Goal: Task Accomplishment & Management: Complete application form

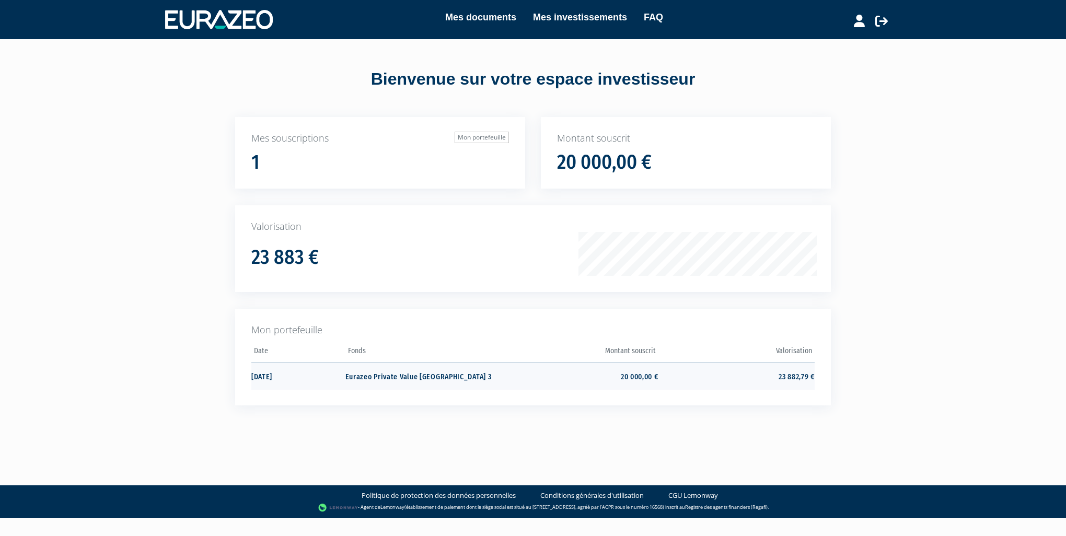
click at [437, 352] on td "Eurazeo Private Value [GEOGRAPHIC_DATA] 3" at bounding box center [423, 376] width 156 height 28
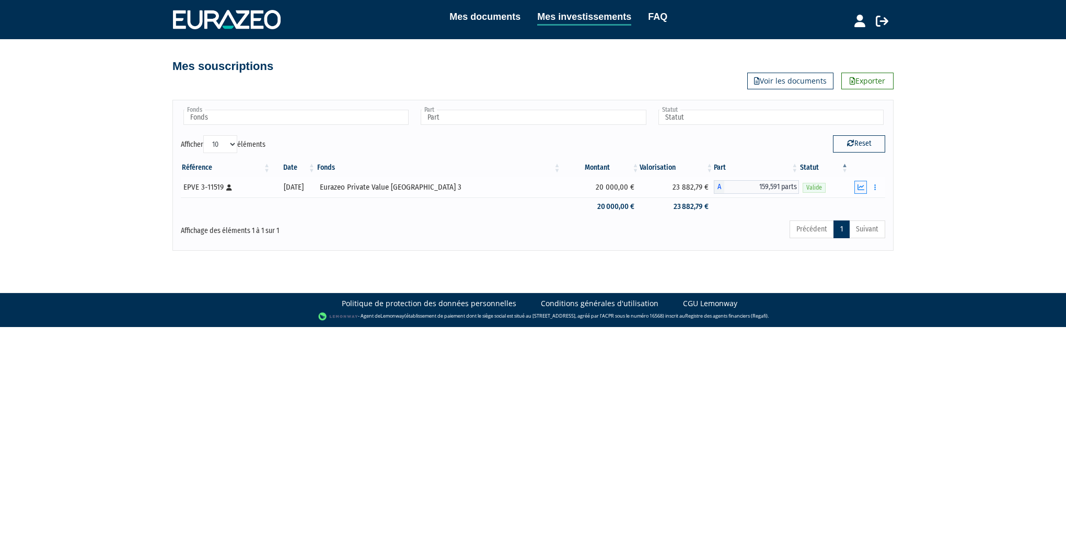
click at [861, 187] on icon "button" at bounding box center [861, 187] width 7 height 7
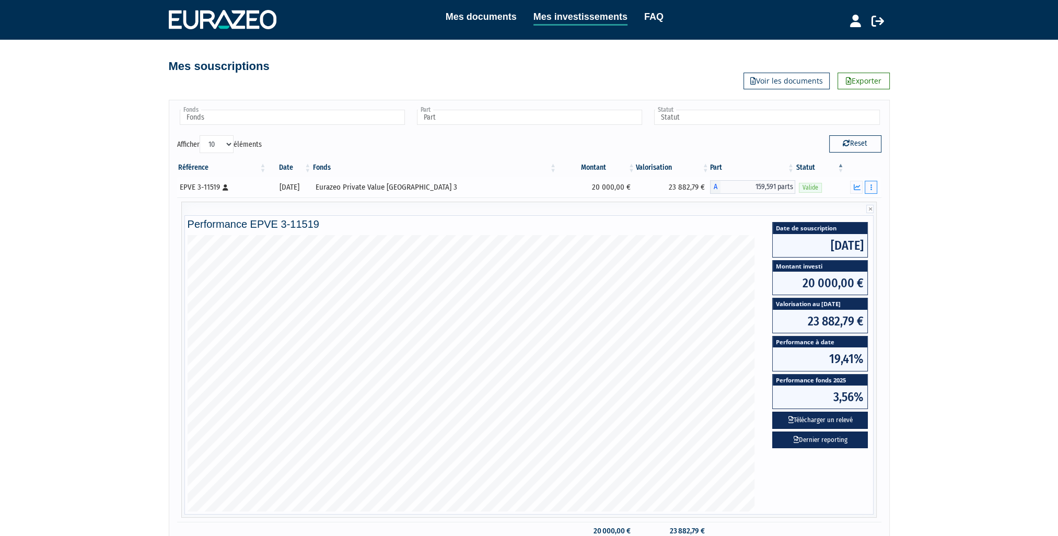
click at [872, 188] on icon "button" at bounding box center [872, 187] width 2 height 7
click at [859, 204] on link "Rachat libre" at bounding box center [849, 206] width 52 height 17
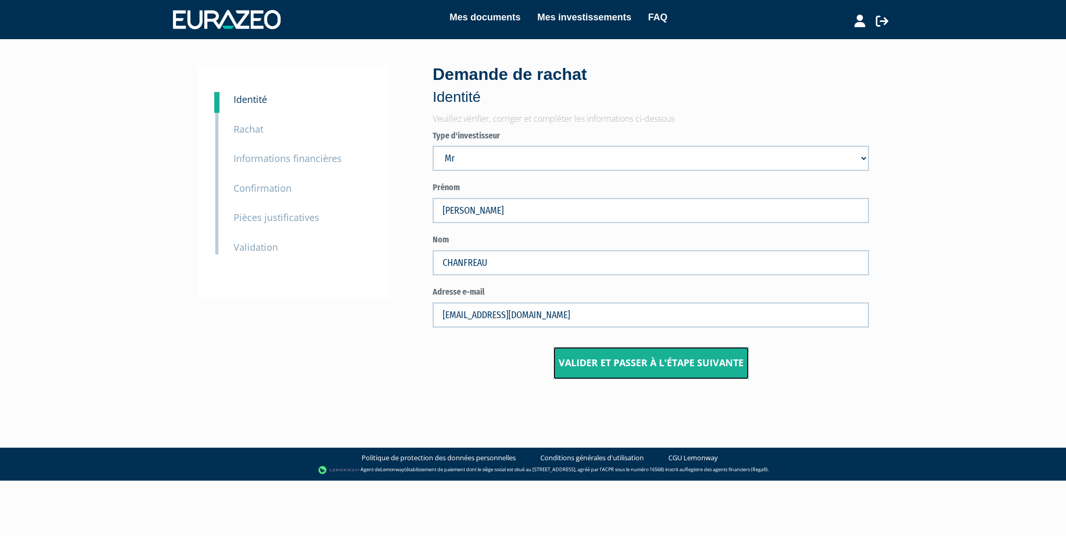
click at [649, 365] on button "Valider et passer à l'étape suivante" at bounding box center [650, 363] width 195 height 32
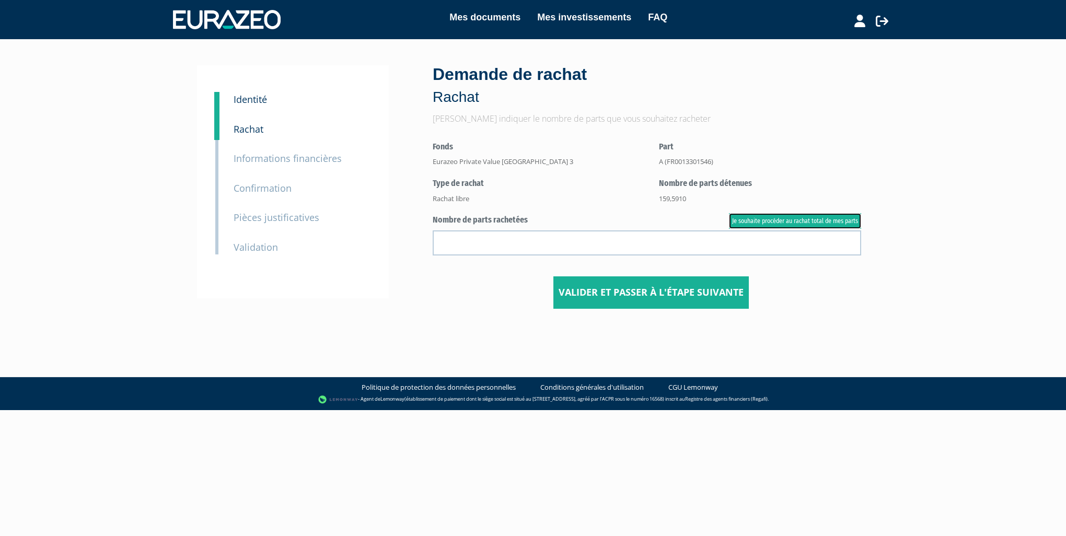
click at [806, 221] on link "Je souhaite procéder au rachat total de mes parts" at bounding box center [795, 221] width 132 height 16
type input "159.591000"
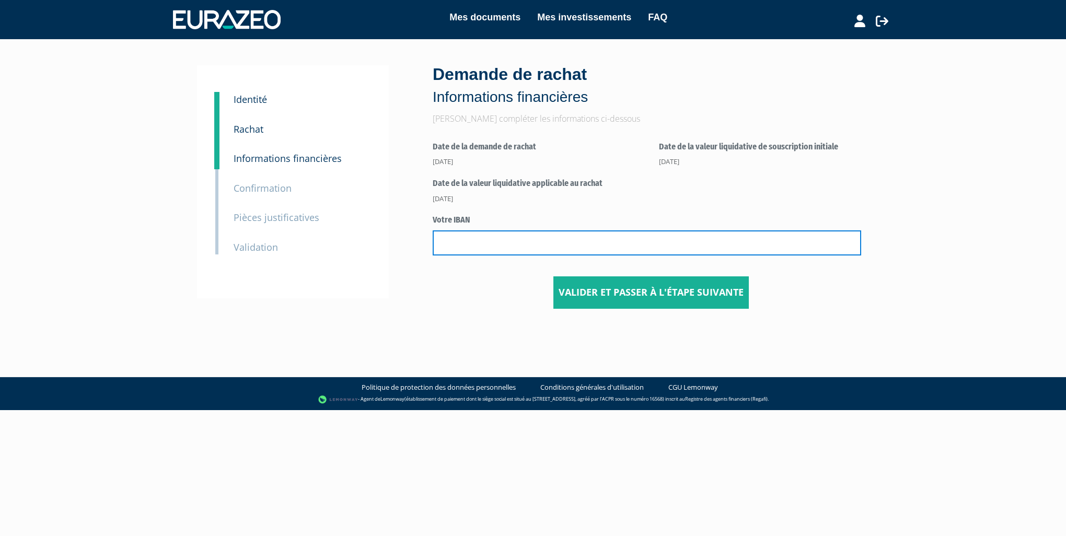
click at [521, 242] on input "text" at bounding box center [647, 242] width 429 height 25
click at [453, 244] on input "text" at bounding box center [647, 242] width 429 height 25
paste input "[FINANCIAL_ID]"
type input "[FINANCIAL_ID]"
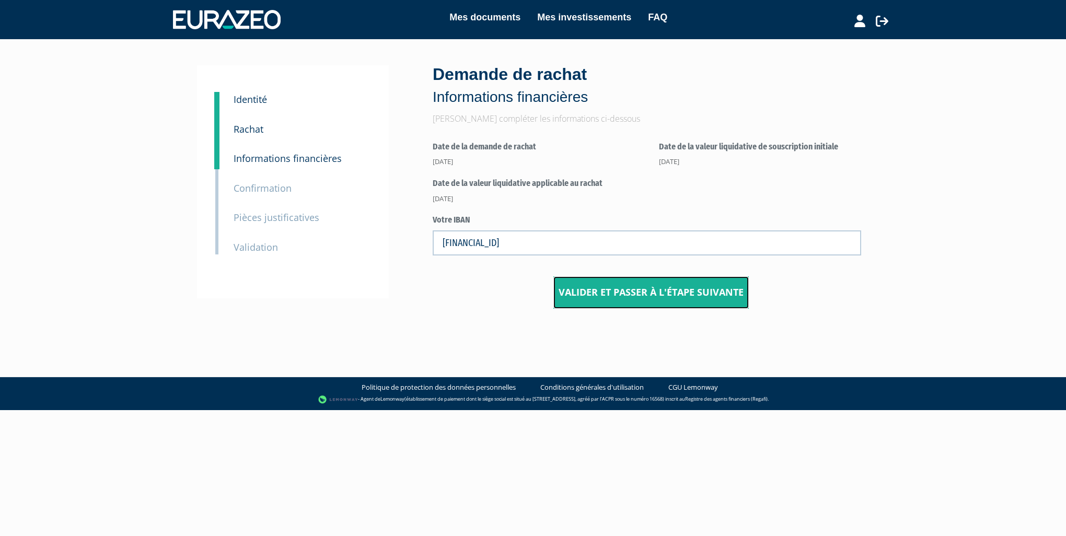
click at [636, 294] on button "Valider et passer à l'étape suivante" at bounding box center [650, 292] width 195 height 32
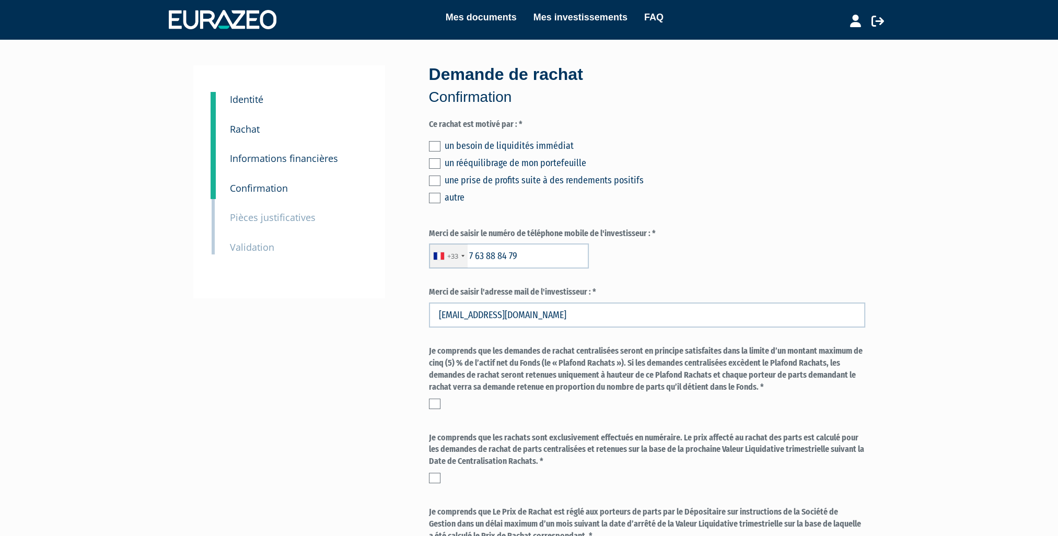
click at [435, 200] on label at bounding box center [434, 198] width 11 height 10
click at [0, 0] on input "checkbox" at bounding box center [0, 0] width 0 height 0
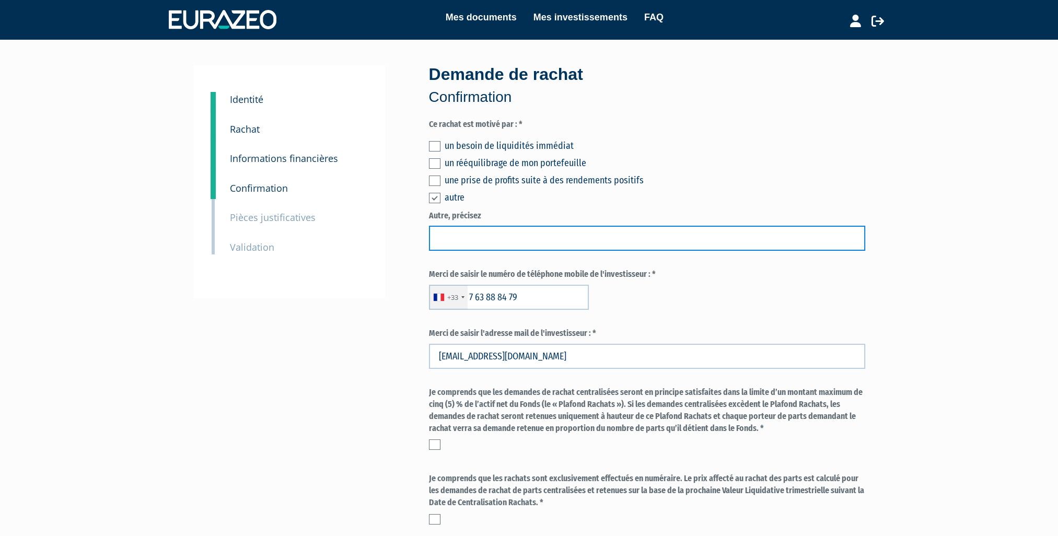
click at [468, 238] on input "text" at bounding box center [647, 238] width 436 height 25
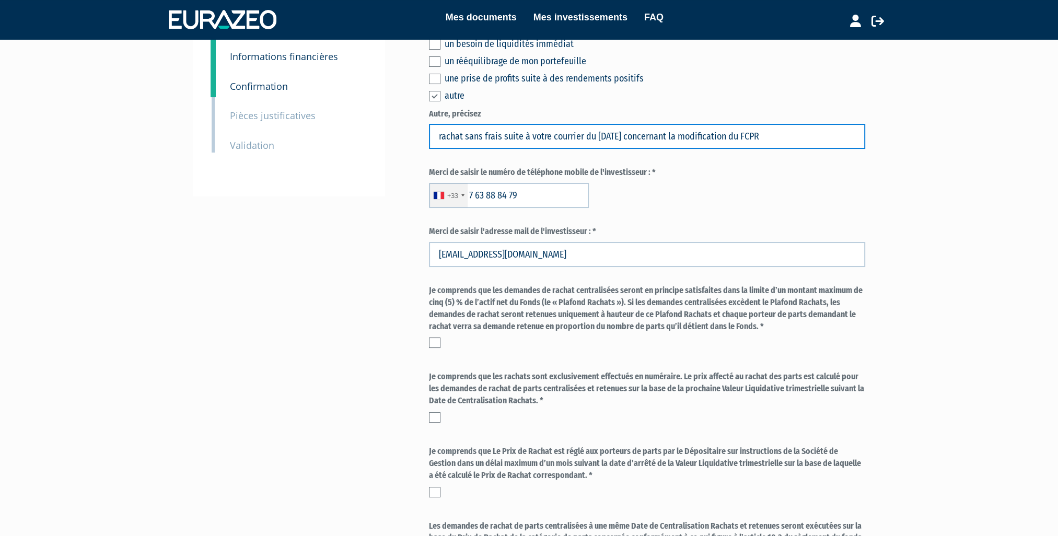
scroll to position [105, 0]
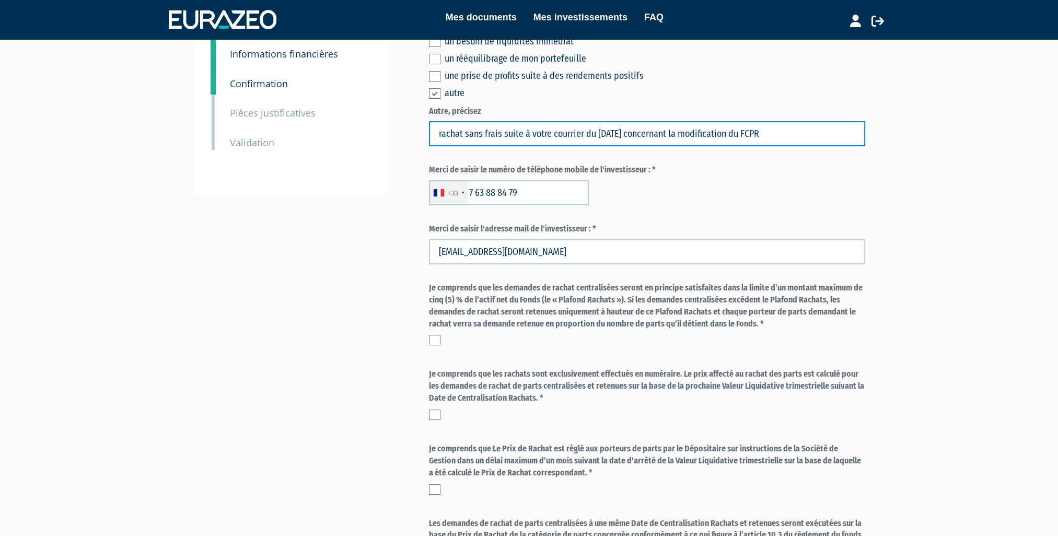
type input "rachat sans frais suite à votre courrier du 17/9/25 concernant la modification …"
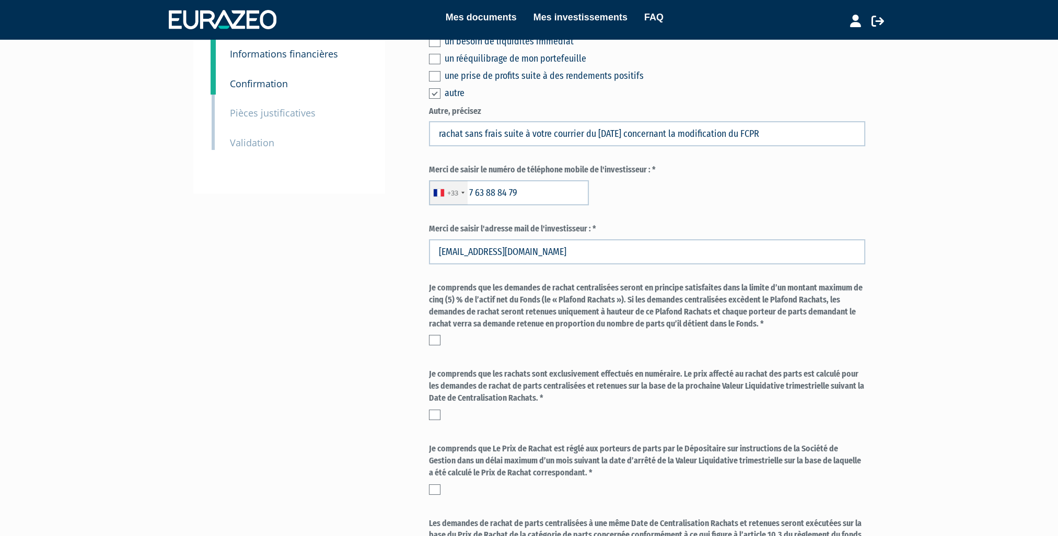
click at [435, 338] on label at bounding box center [434, 340] width 11 height 10
click at [0, 0] on input "checkbox" at bounding box center [0, 0] width 0 height 0
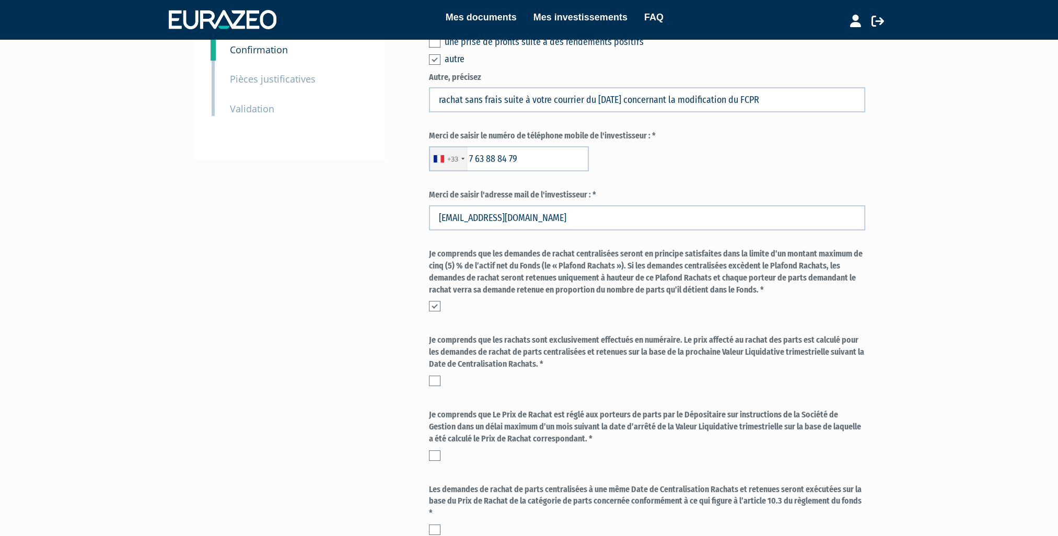
scroll to position [157, 0]
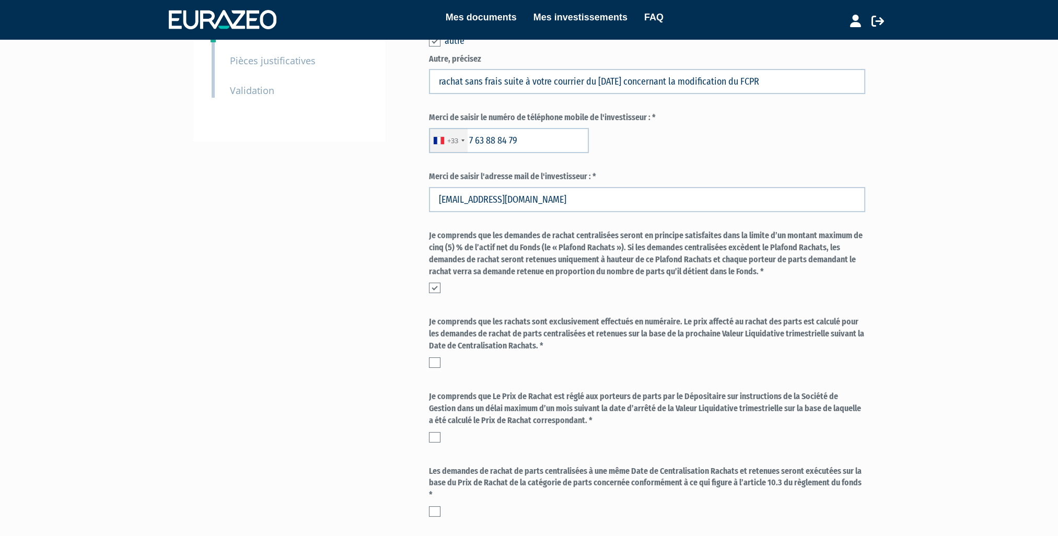
click at [434, 367] on label at bounding box center [434, 362] width 11 height 10
click at [0, 0] on input "checkbox" at bounding box center [0, 0] width 0 height 0
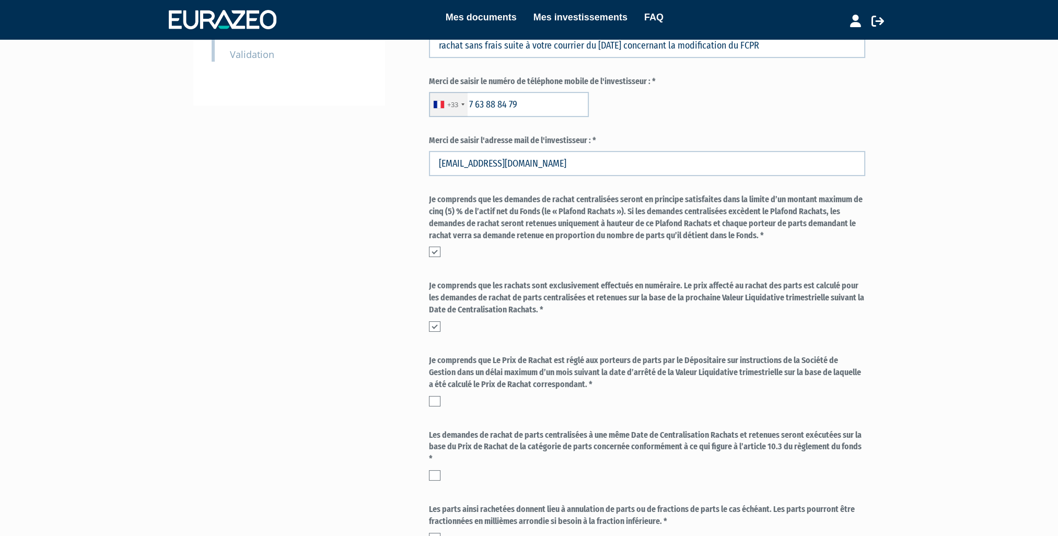
scroll to position [209, 0]
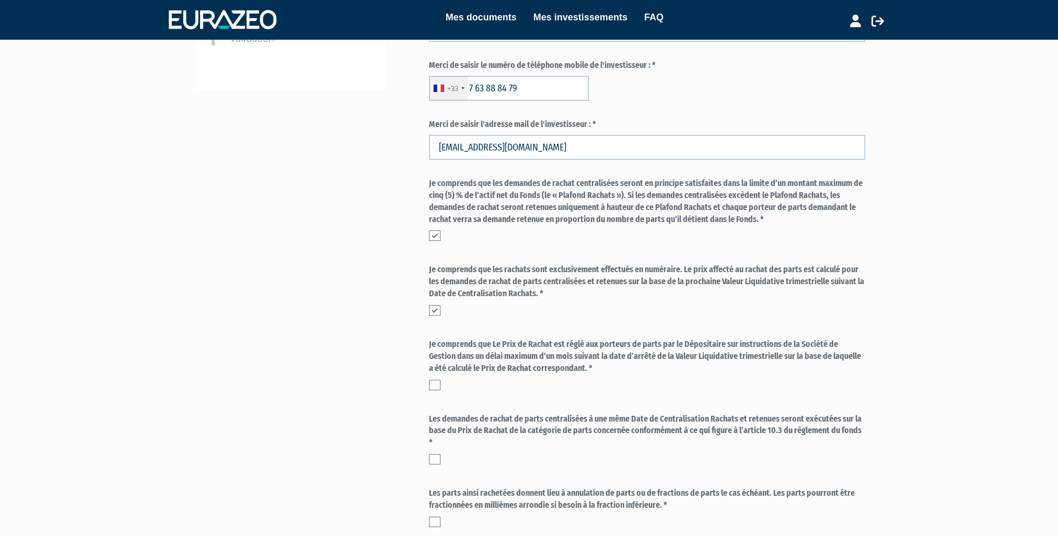
click at [434, 385] on label at bounding box center [434, 385] width 11 height 10
click at [0, 0] on input "checkbox" at bounding box center [0, 0] width 0 height 0
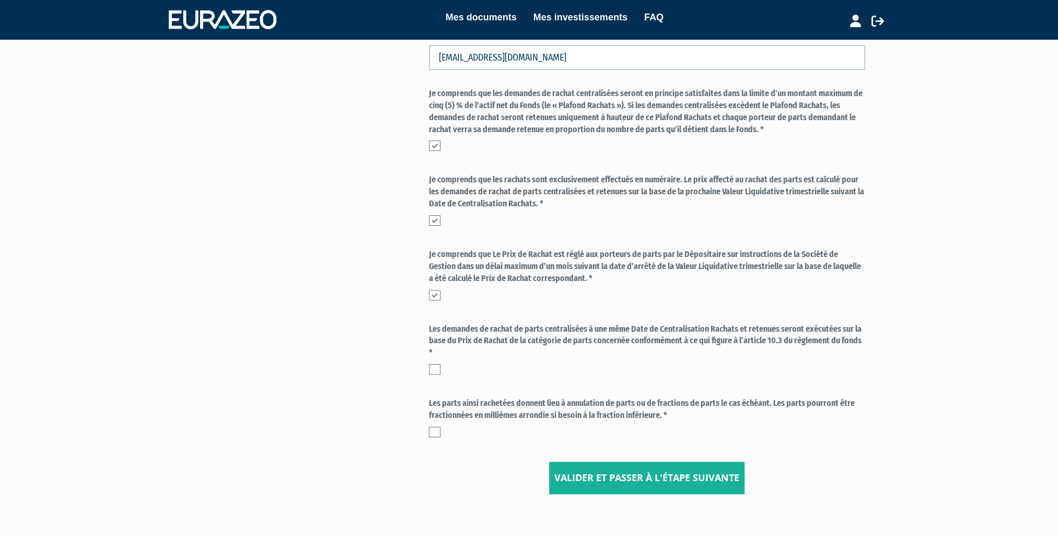
scroll to position [314, 0]
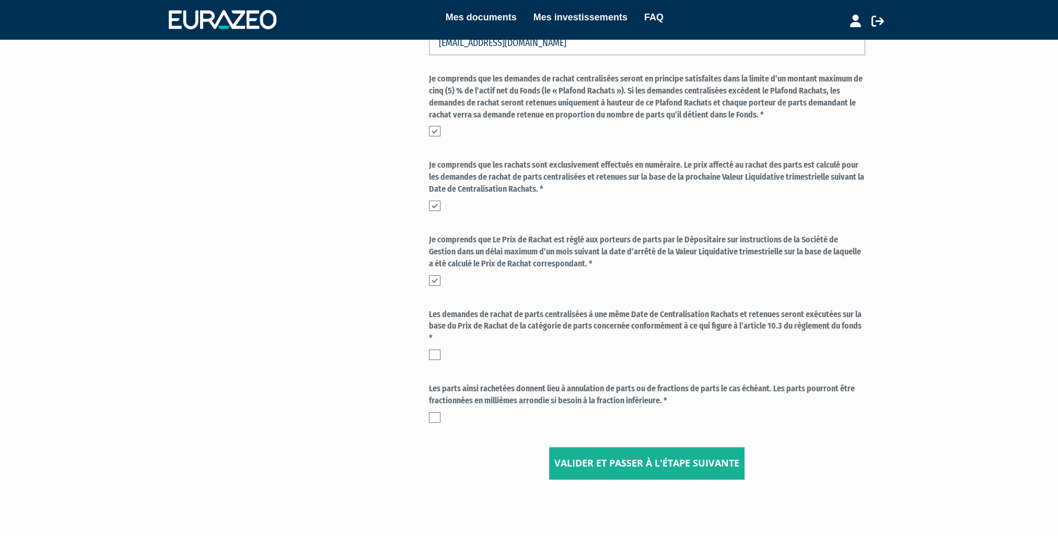
click at [438, 356] on label at bounding box center [434, 355] width 11 height 10
click at [0, 0] on input "checkbox" at bounding box center [0, 0] width 0 height 0
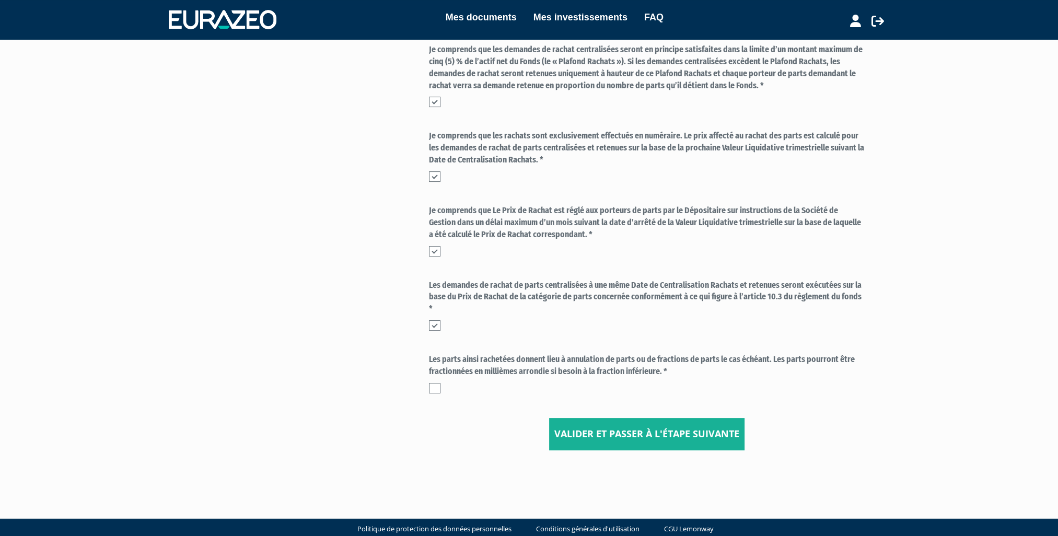
scroll to position [358, 0]
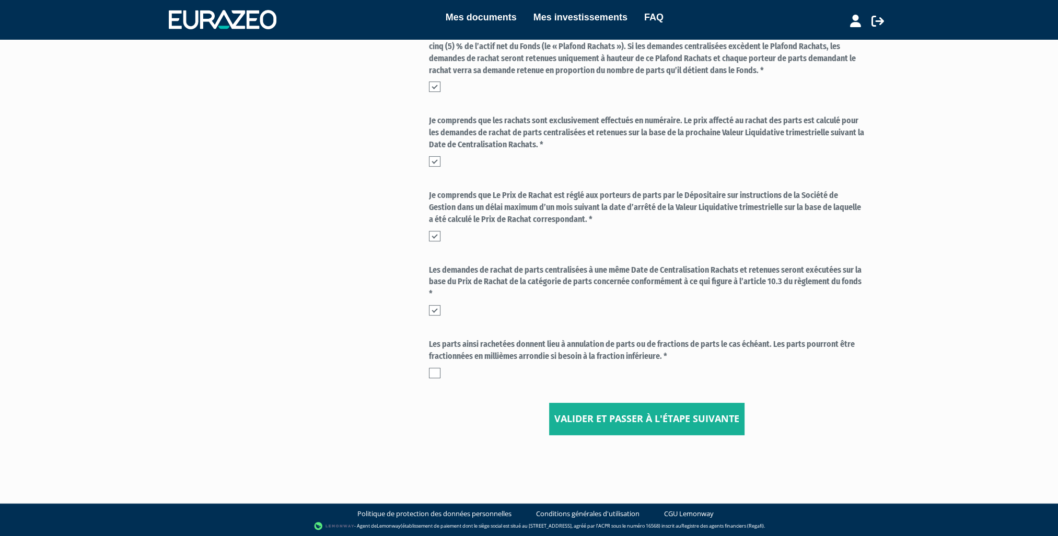
click at [436, 373] on label at bounding box center [434, 373] width 11 height 10
click at [0, 0] on input "checkbox" at bounding box center [0, 0] width 0 height 0
click at [648, 421] on button "Valider et passer à l'étape suivante" at bounding box center [646, 419] width 195 height 32
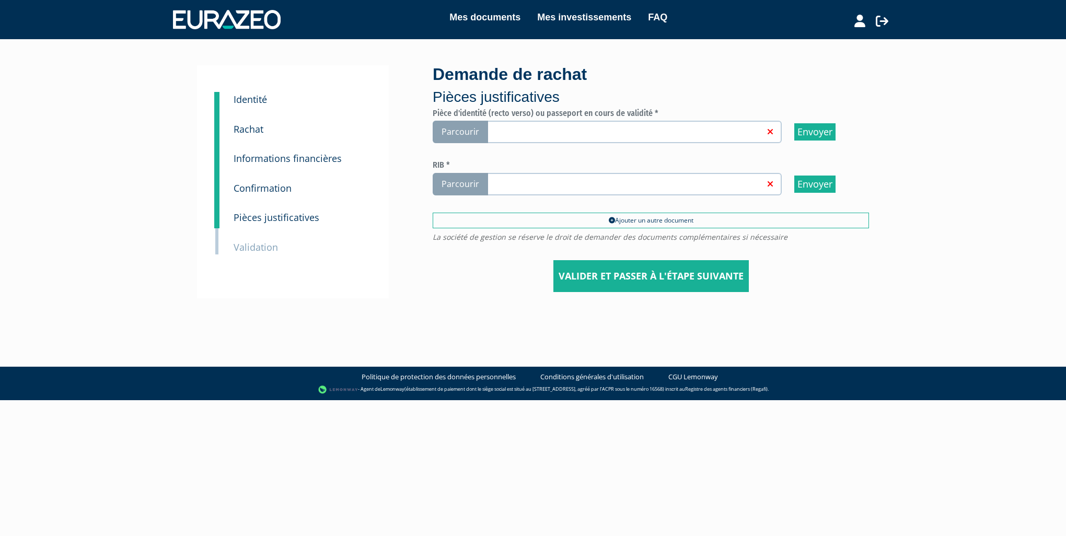
click at [460, 131] on span "Parcourir" at bounding box center [460, 132] width 55 height 22
click at [0, 0] on input "Parcourir" at bounding box center [0, 0] width 0 height 0
click at [454, 185] on span "Parcourir" at bounding box center [460, 184] width 55 height 22
click at [0, 0] on input "Parcourir" at bounding box center [0, 0] width 0 height 0
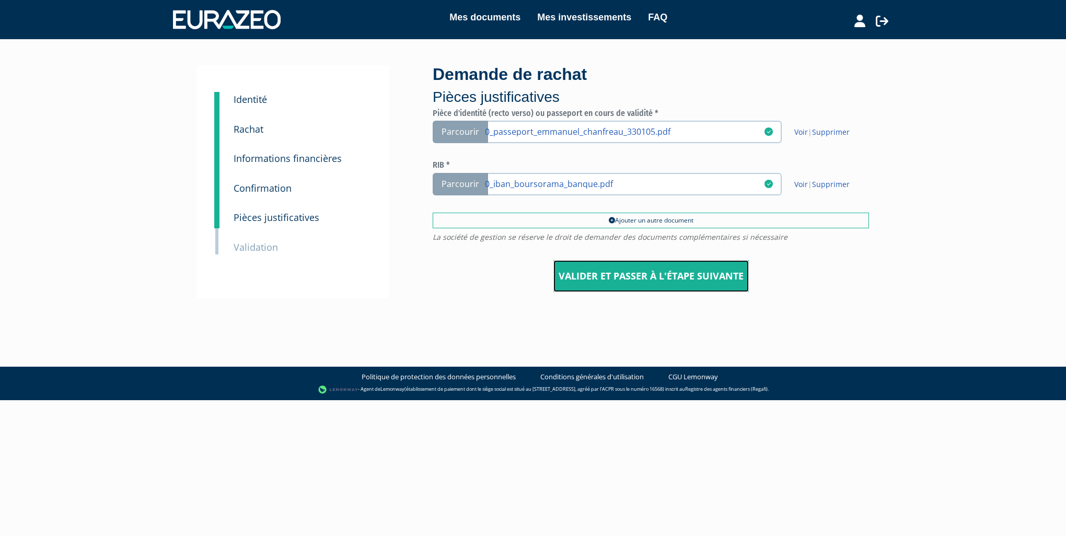
click at [660, 275] on input "Valider et passer à l'étape suivante" at bounding box center [650, 276] width 195 height 32
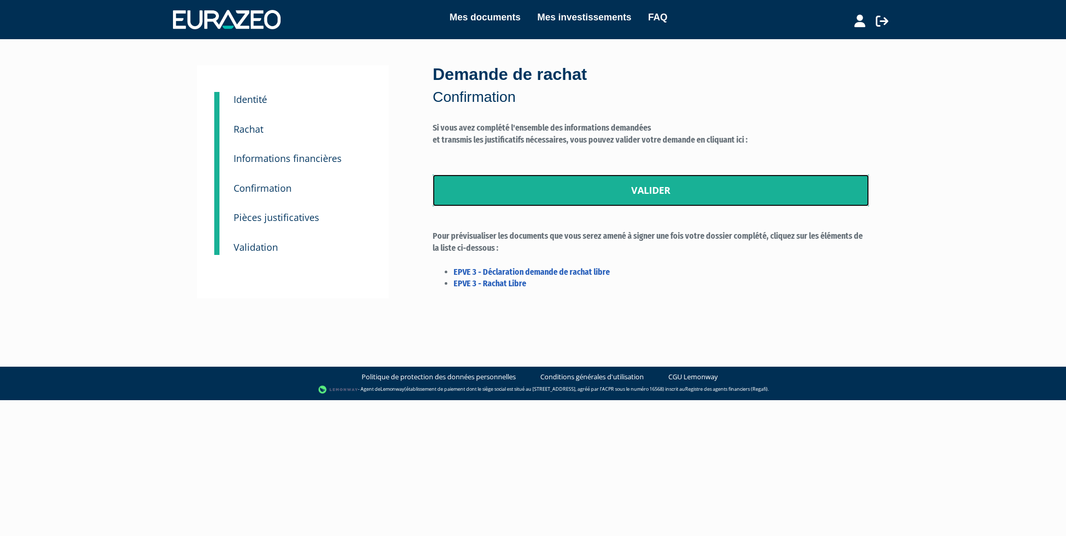
click at [651, 191] on link "Valider" at bounding box center [651, 191] width 436 height 32
click at [649, 191] on link "Valider" at bounding box center [651, 191] width 436 height 32
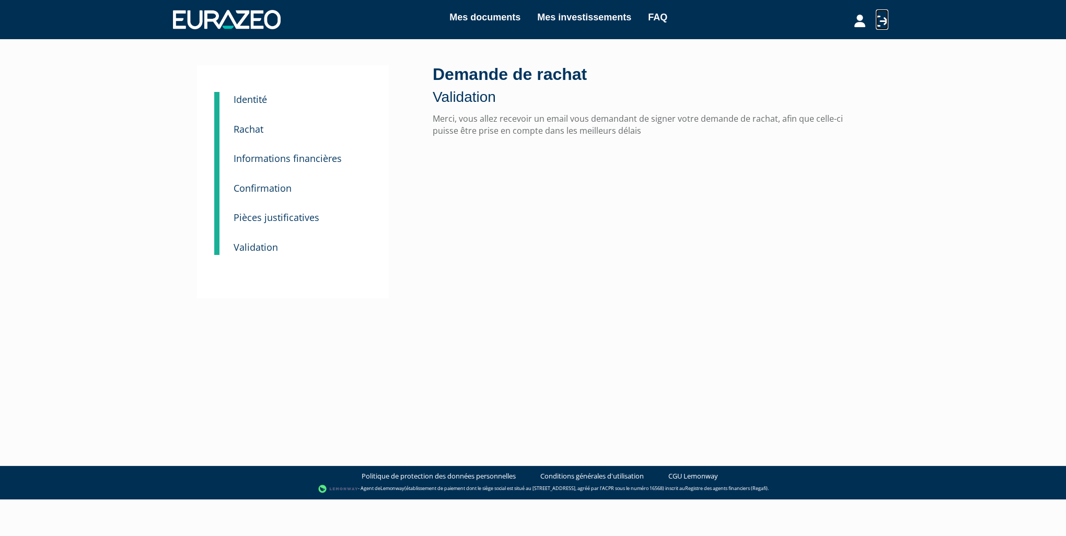
click at [884, 20] on icon at bounding box center [882, 21] width 13 height 13
